Goal: Transaction & Acquisition: Purchase product/service

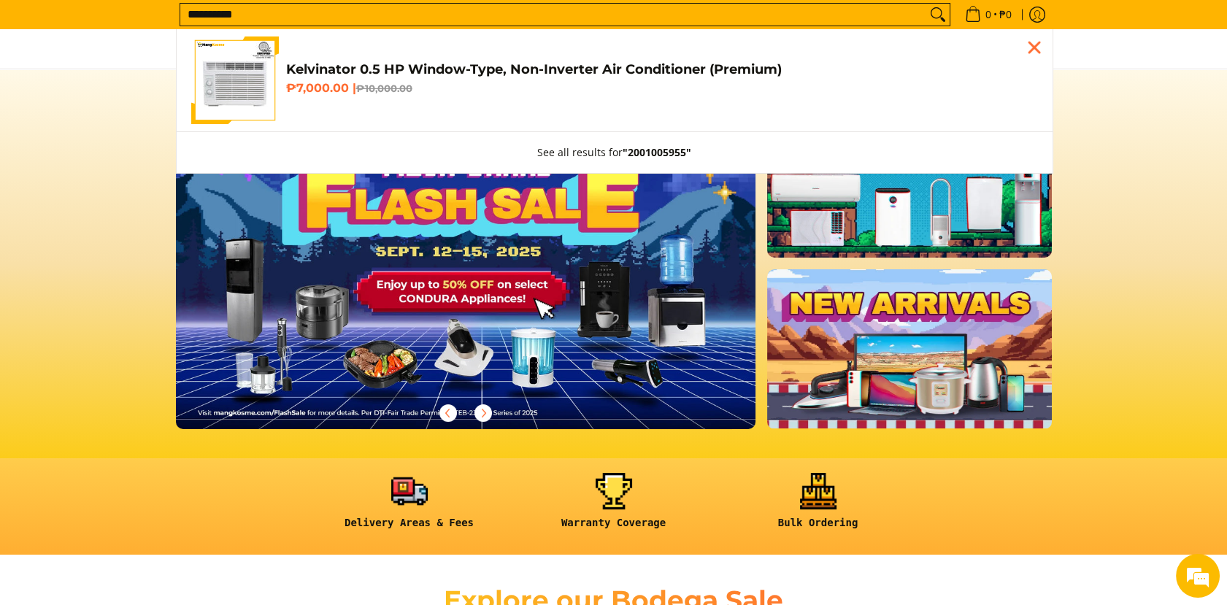
type input "**********"
click at [462, 61] on h4 "Kelvinator 0.5 HP Window-Type, Non-Inverter Air Conditioner (Premium)" at bounding box center [662, 69] width 752 height 17
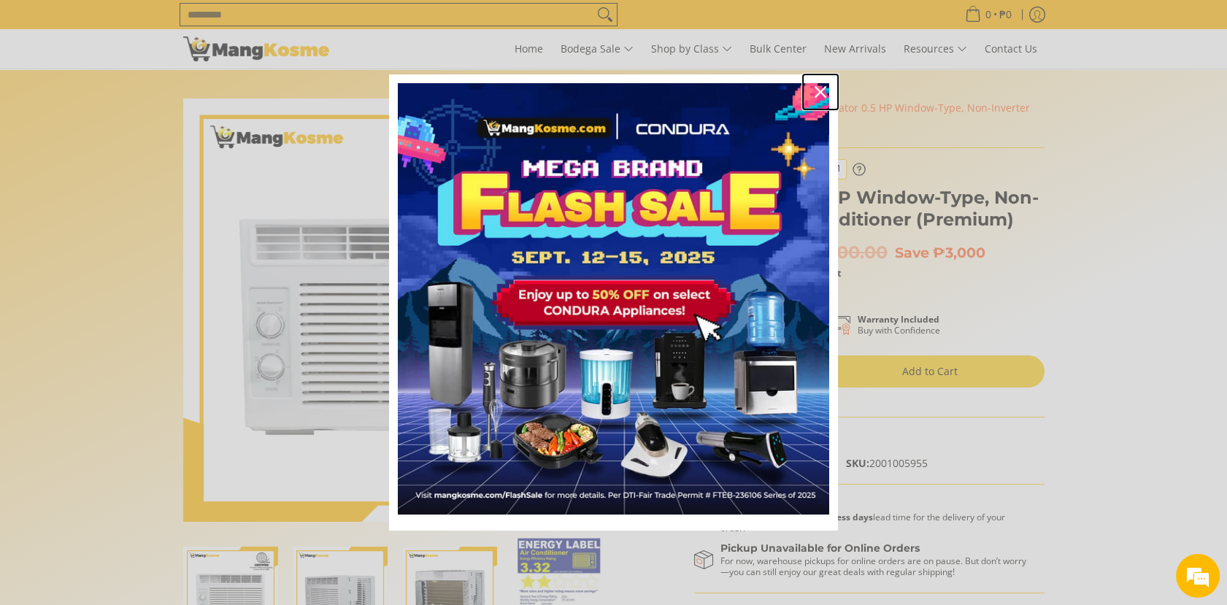
click at [816, 95] on icon "close icon" at bounding box center [821, 92] width 12 height 12
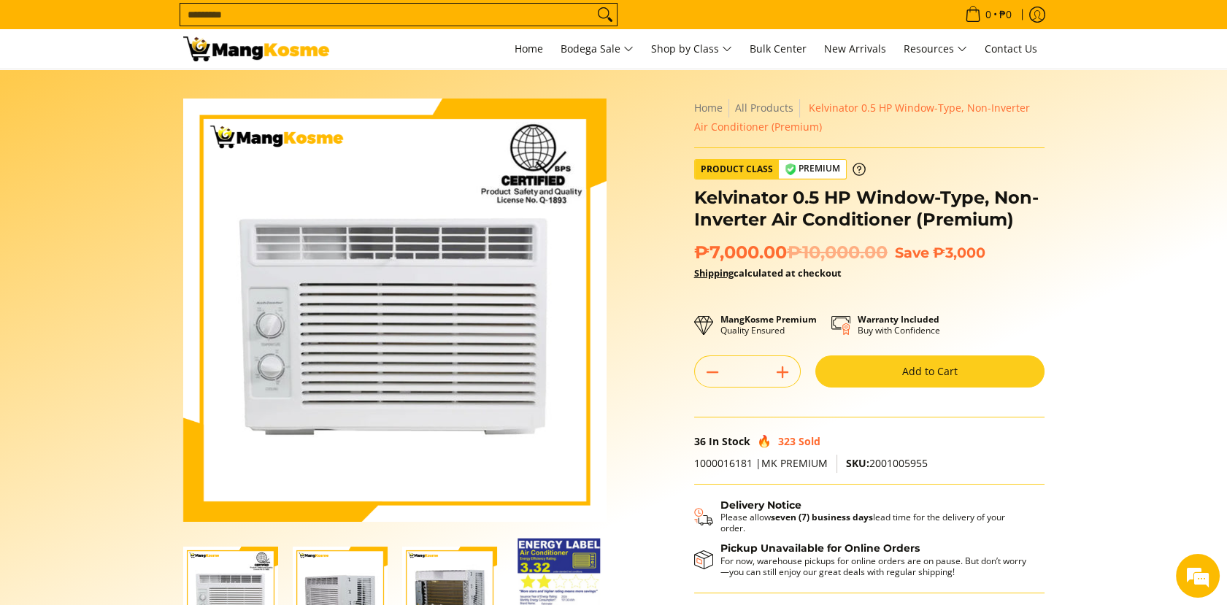
click at [867, 377] on button "Add to Cart" at bounding box center [929, 371] width 229 height 32
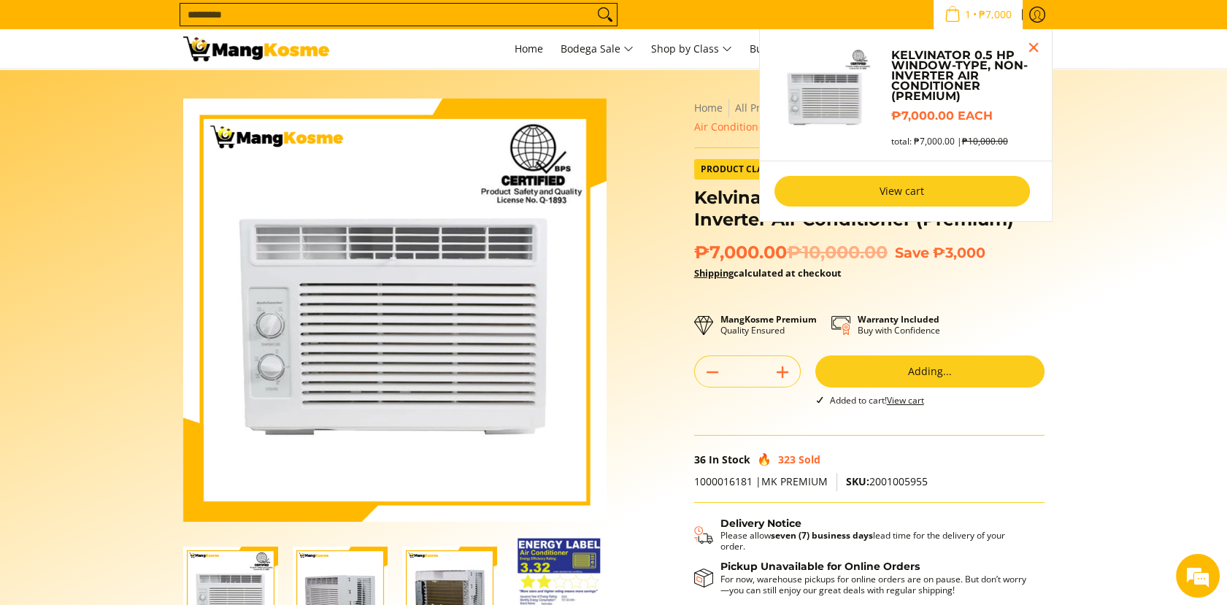
click at [896, 201] on link "View cart" at bounding box center [901, 191] width 255 height 31
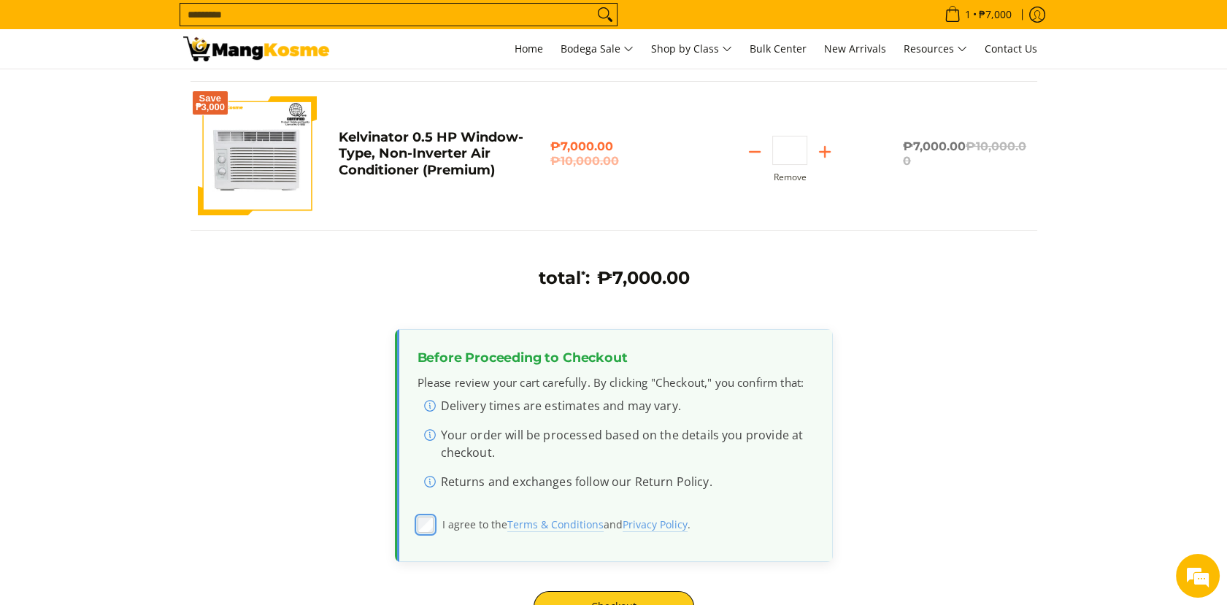
scroll to position [405, 0]
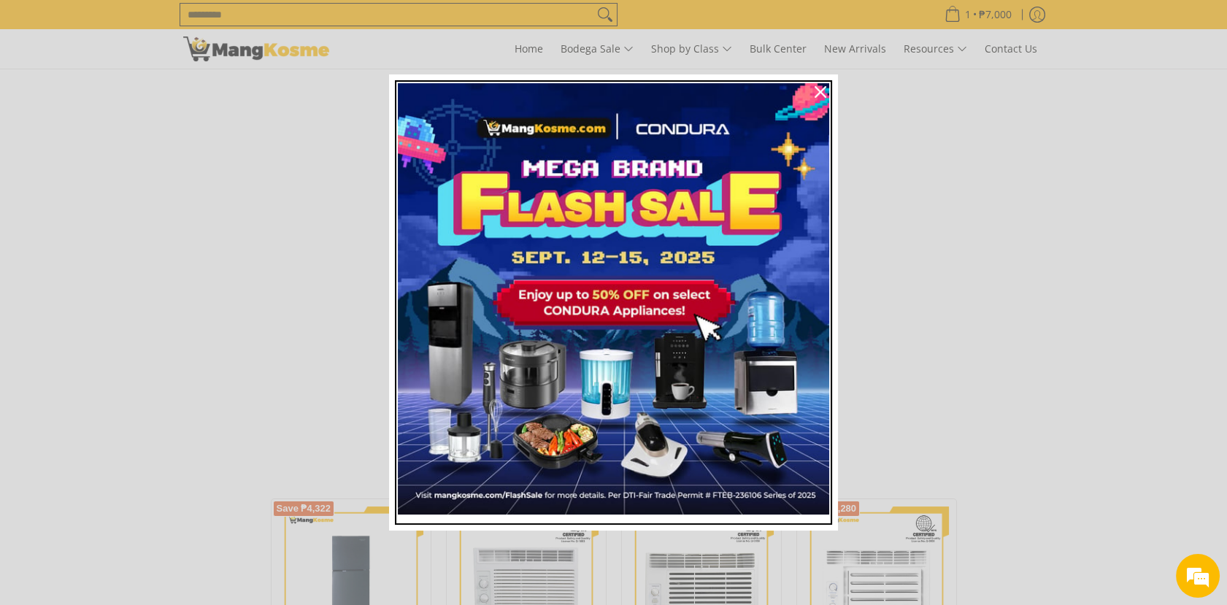
click at [655, 368] on img "Marketing offer form" at bounding box center [613, 298] width 431 height 431
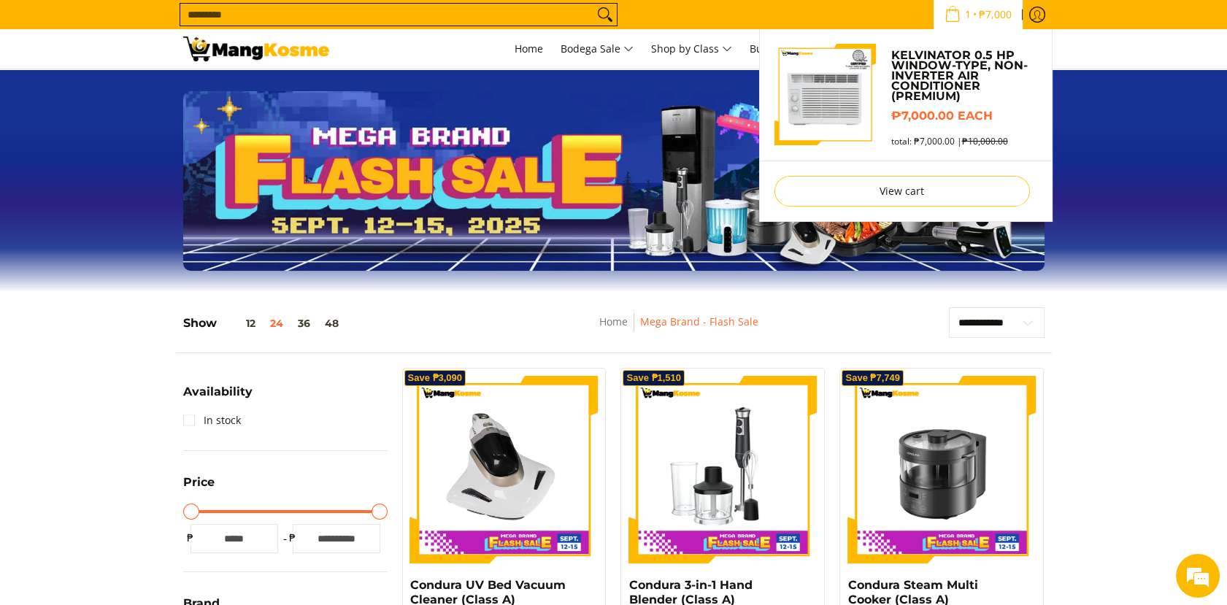
click at [987, 18] on span "₱7,000" at bounding box center [995, 14] width 37 height 10
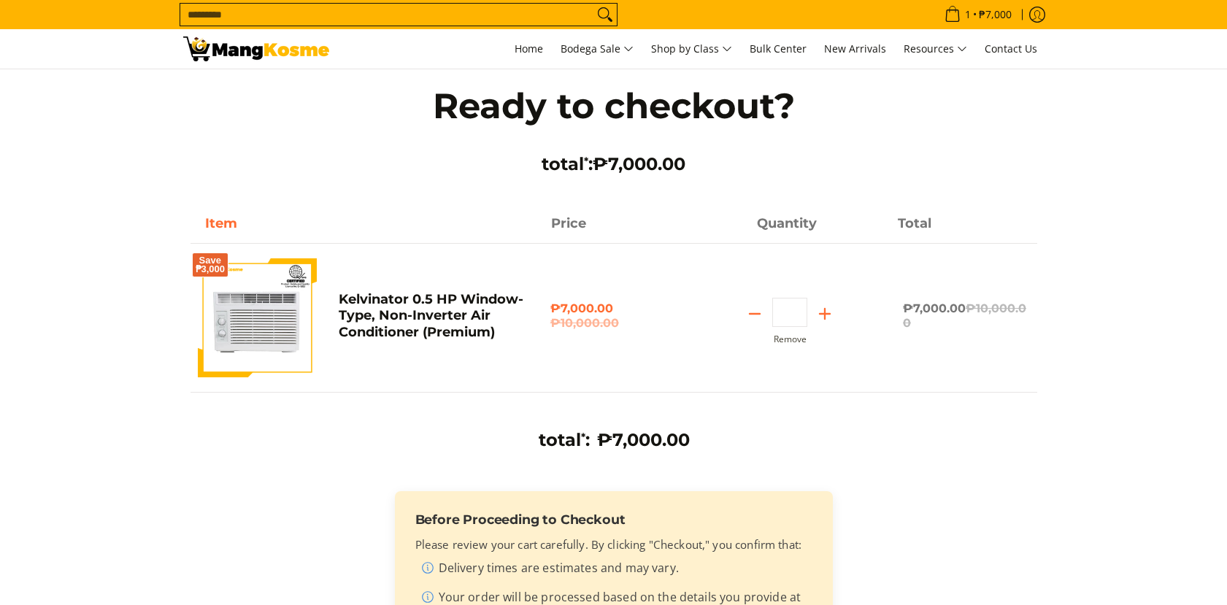
scroll to position [405, 0]
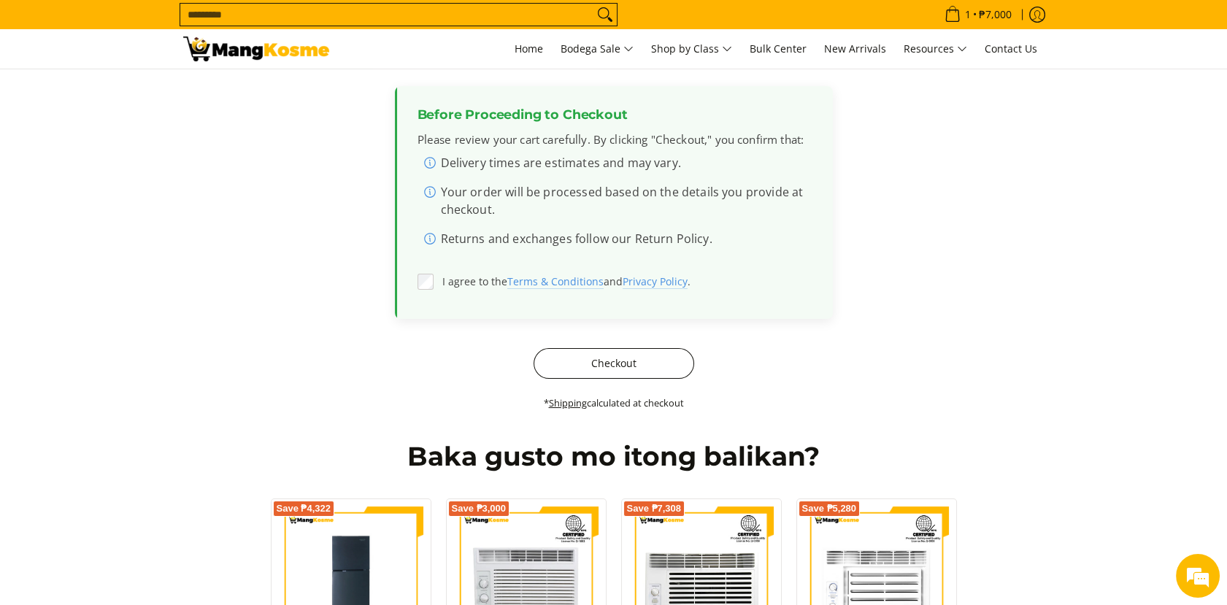
click at [655, 375] on button "Checkout" at bounding box center [614, 363] width 161 height 31
